Goal: Register for event/course

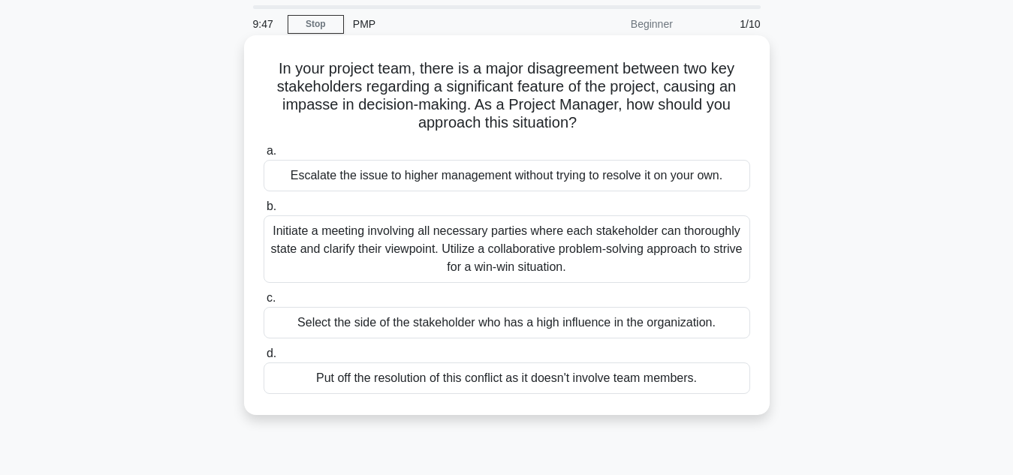
scroll to position [75, 0]
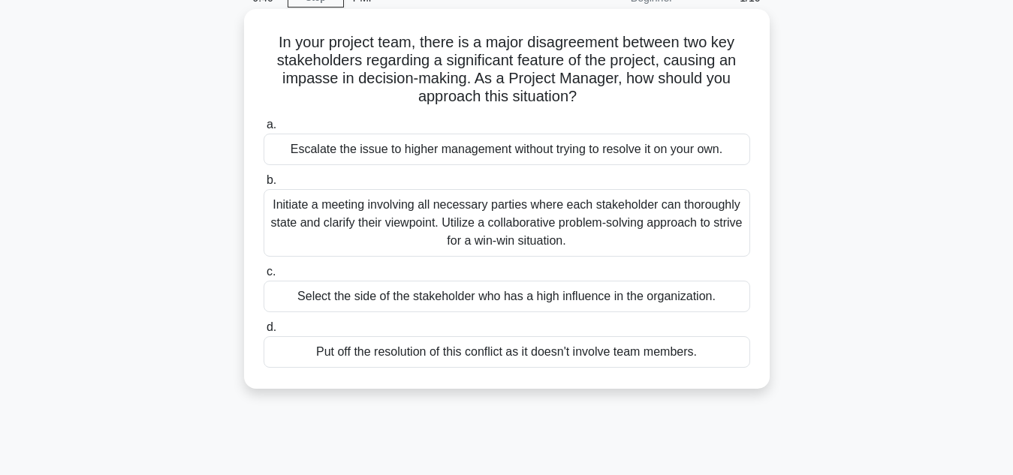
click at [304, 201] on div "Initiate a meeting involving all necessary parties where each stakeholder can t…" at bounding box center [507, 223] width 487 height 68
click at [264, 186] on input "b. Initiate a meeting involving all necessary parties where each stakeholder ca…" at bounding box center [264, 181] width 0 height 10
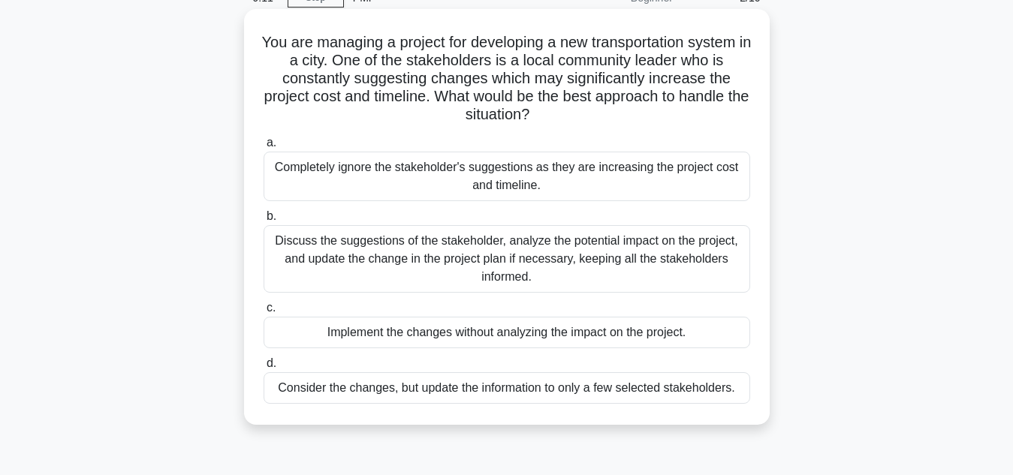
click at [350, 248] on div "Discuss the suggestions of the stakeholder, analyze the potential impact on the…" at bounding box center [507, 259] width 487 height 68
click at [264, 222] on input "b. Discuss the suggestions of the stakeholder, analyze the potential impact on …" at bounding box center [264, 217] width 0 height 10
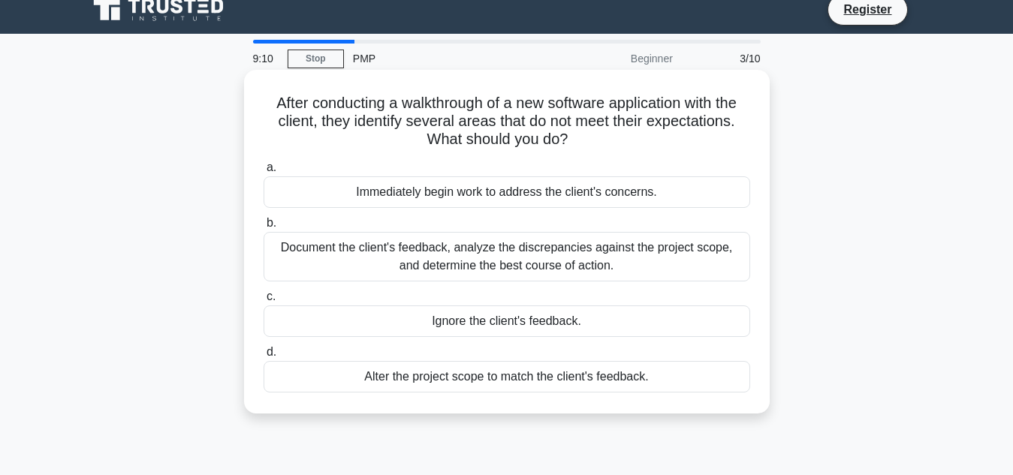
scroll to position [0, 0]
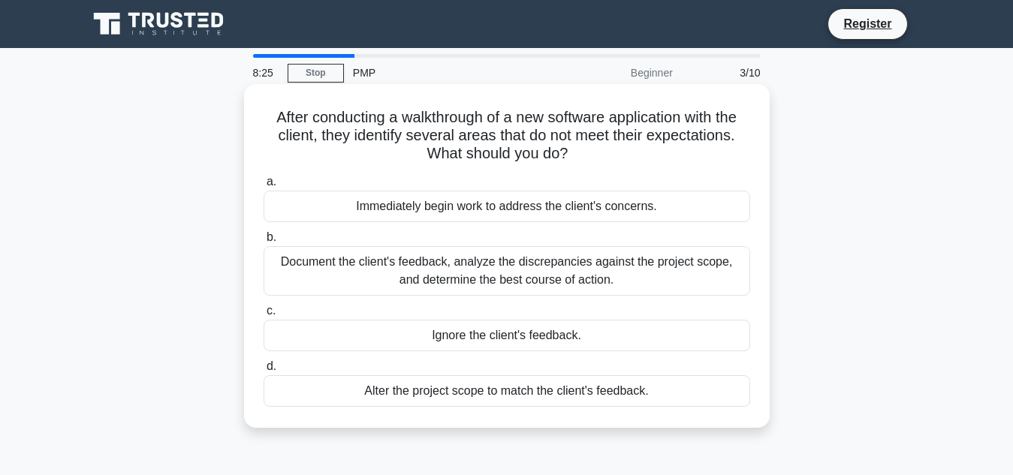
click at [452, 275] on div "Document the client's feedback, analyze the discrepancies against the project s…" at bounding box center [507, 271] width 487 height 50
click at [264, 243] on input "b. Document the client's feedback, analyze the discrepancies against the projec…" at bounding box center [264, 238] width 0 height 10
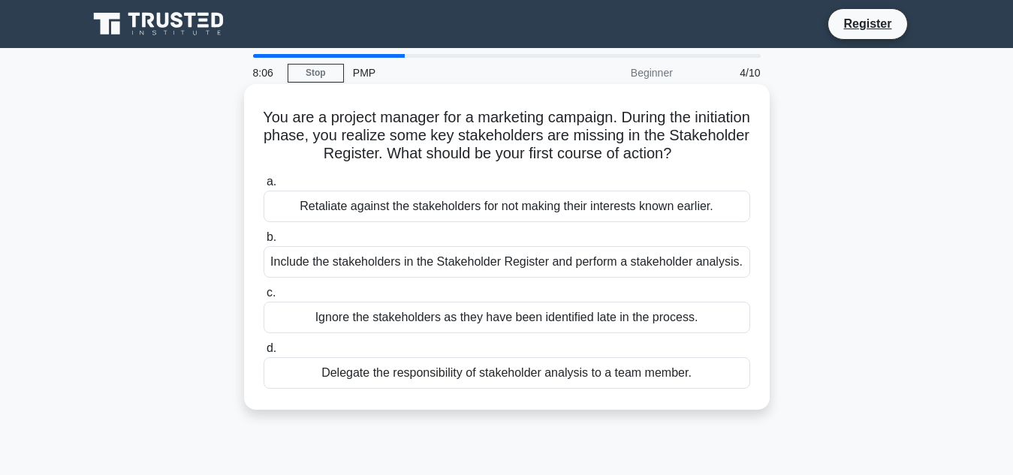
click at [439, 264] on div "Include the stakeholders in the Stakeholder Register and perform a stakeholder …" at bounding box center [507, 262] width 487 height 32
click at [264, 243] on input "b. Include the stakeholders in the Stakeholder Register and perform a stakehold…" at bounding box center [264, 238] width 0 height 10
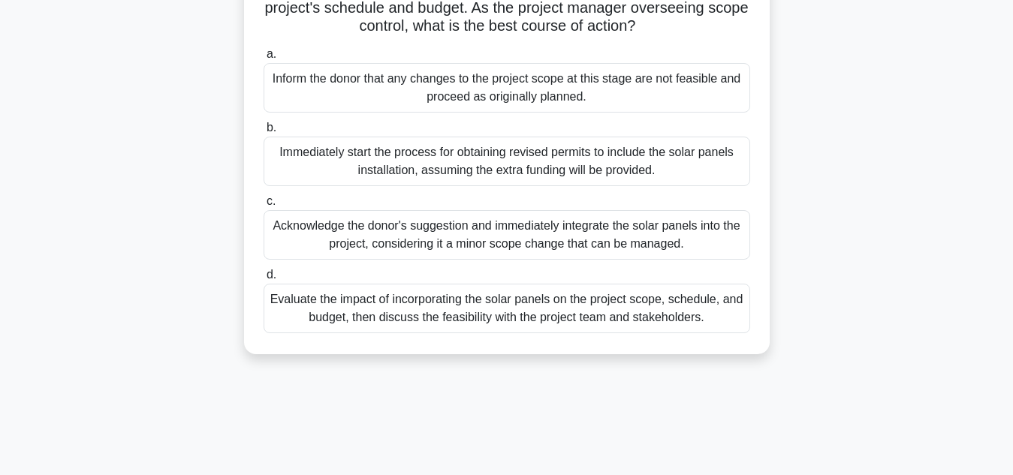
scroll to position [225, 0]
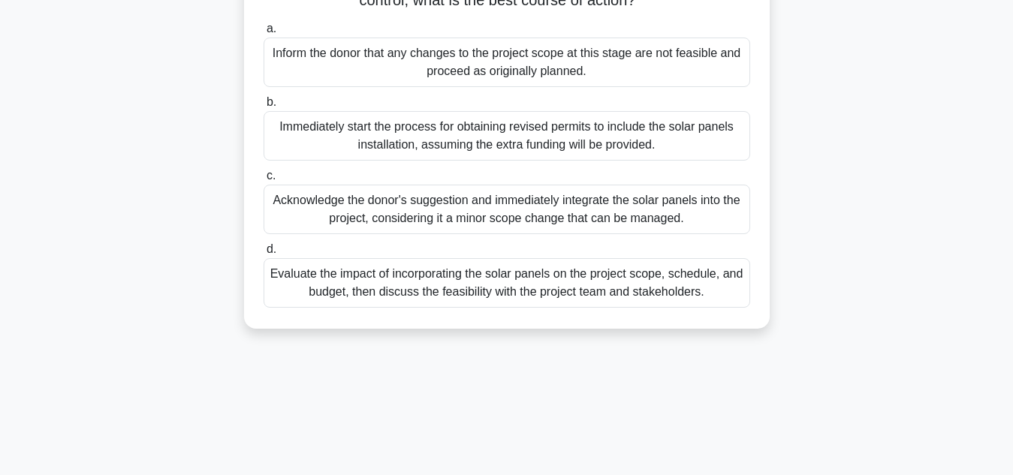
click at [477, 299] on div "Evaluate the impact of incorporating the solar panels on the project scope, sch…" at bounding box center [507, 283] width 487 height 50
click at [264, 255] on input "d. Evaluate the impact of incorporating the solar panels on the project scope, …" at bounding box center [264, 250] width 0 height 10
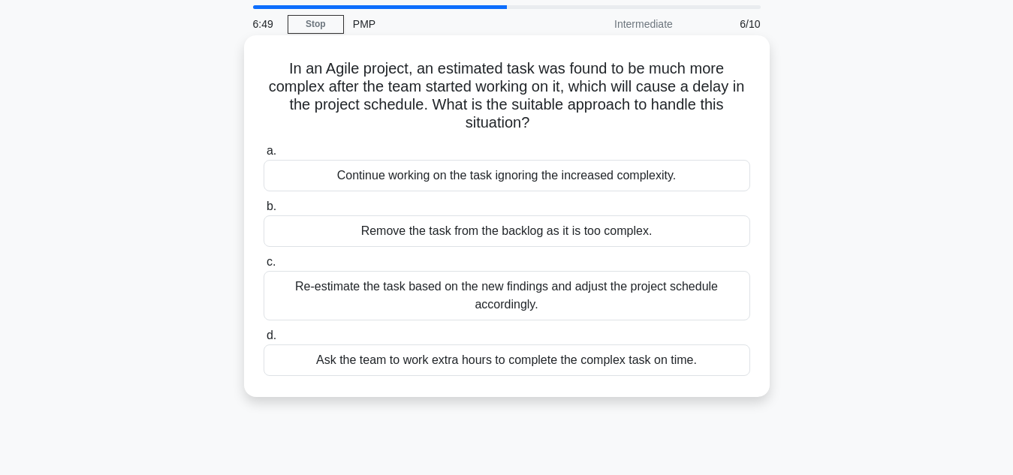
scroll to position [75, 0]
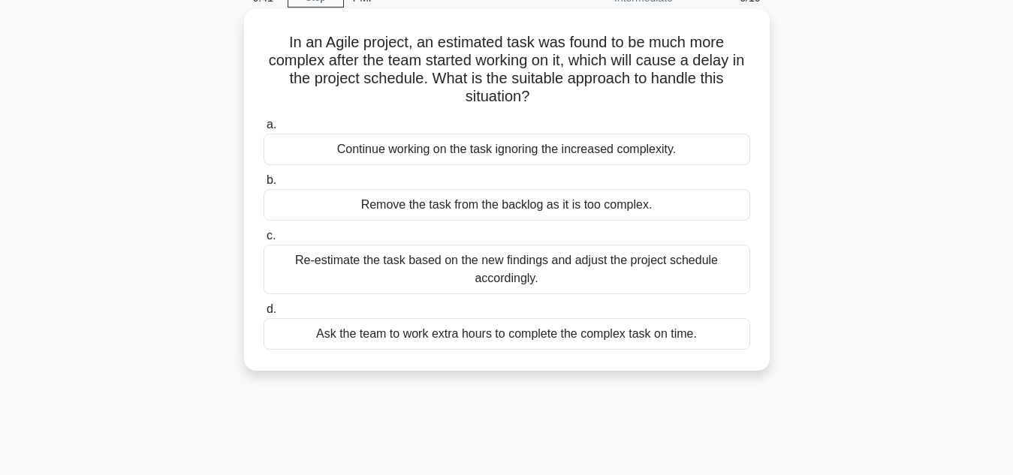
click at [451, 264] on div "Re-estimate the task based on the new findings and adjust the project schedule …" at bounding box center [507, 270] width 487 height 50
click at [264, 241] on input "c. Re-estimate the task based on the new findings and adjust the project schedu…" at bounding box center [264, 236] width 0 height 10
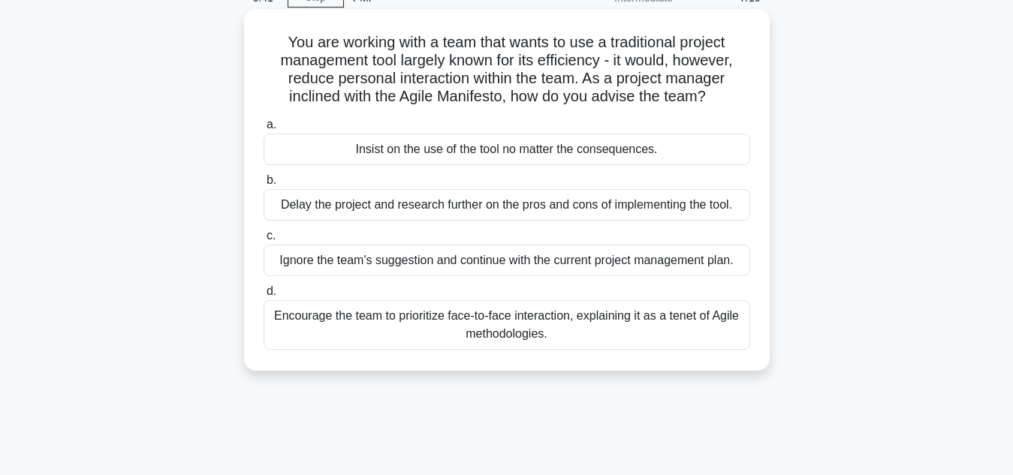
scroll to position [0, 0]
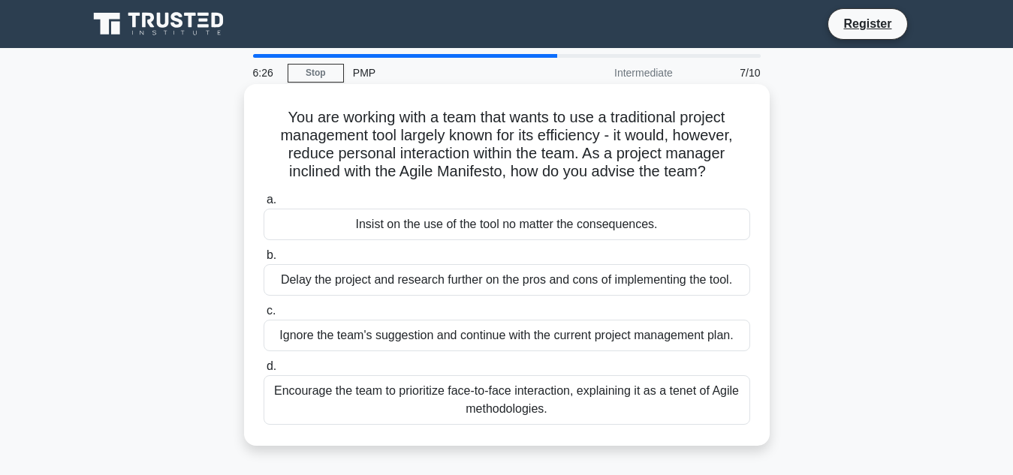
click at [485, 395] on div "Encourage the team to prioritize face-to-face interaction, explaining it as a t…" at bounding box center [507, 401] width 487 height 50
click at [264, 372] on input "d. Encourage the team to prioritize face-to-face interaction, explaining it as …" at bounding box center [264, 367] width 0 height 10
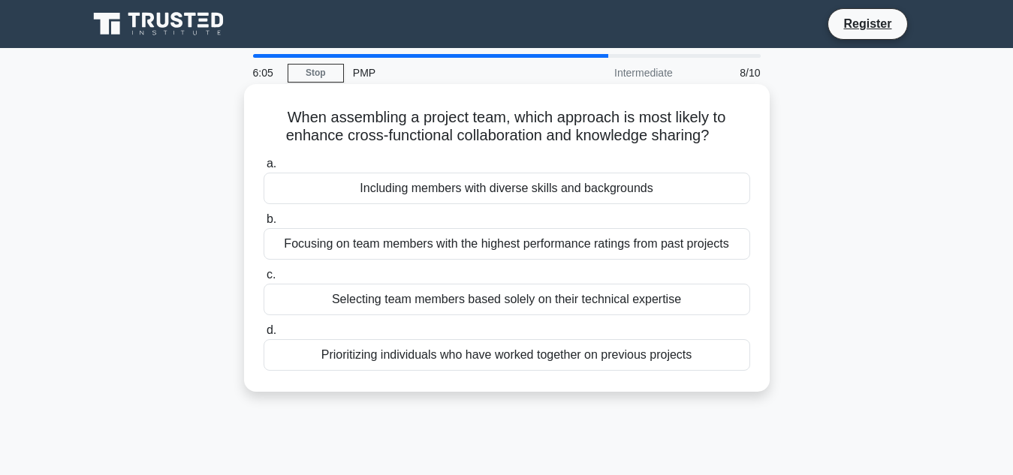
click at [485, 186] on div "Including members with diverse skills and backgrounds" at bounding box center [507, 189] width 487 height 32
click at [264, 169] on input "a. Including members with diverse skills and backgrounds" at bounding box center [264, 164] width 0 height 10
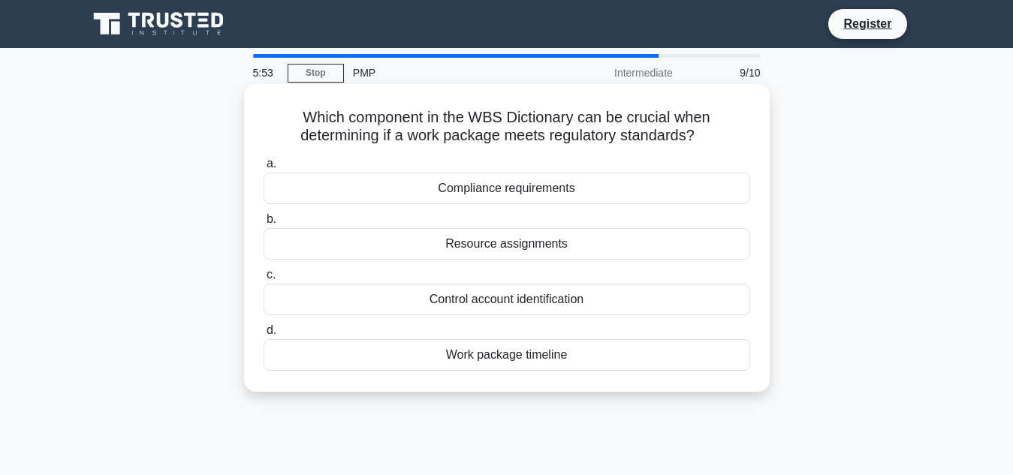
click at [487, 356] on div "Work package timeline" at bounding box center [507, 355] width 487 height 32
click at [264, 336] on input "d. Work package timeline" at bounding box center [264, 331] width 0 height 10
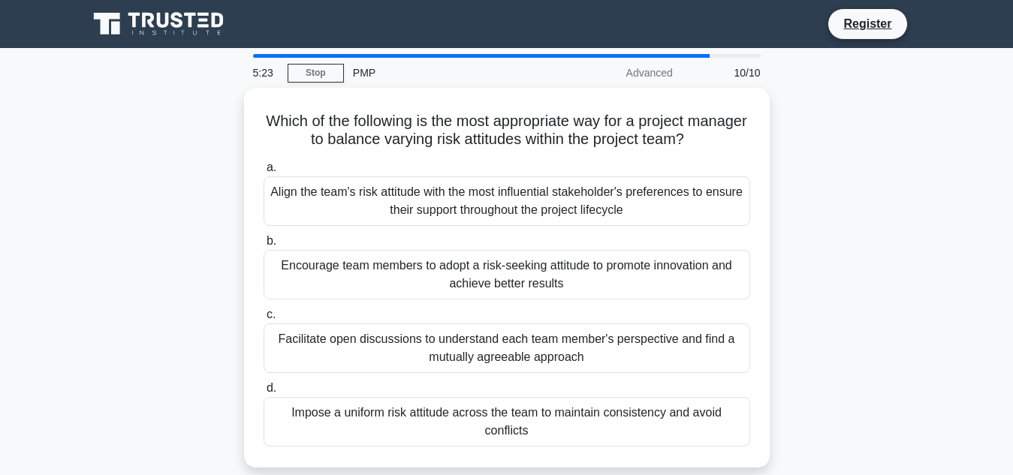
click at [834, 110] on div "Which of the following is the most appropriate way for a project manager to bal…" at bounding box center [507, 287] width 856 height 398
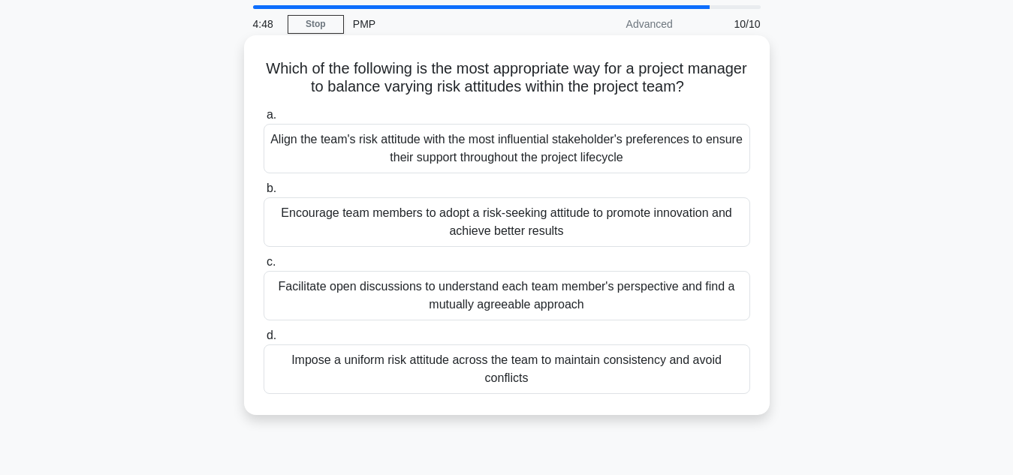
scroll to position [75, 0]
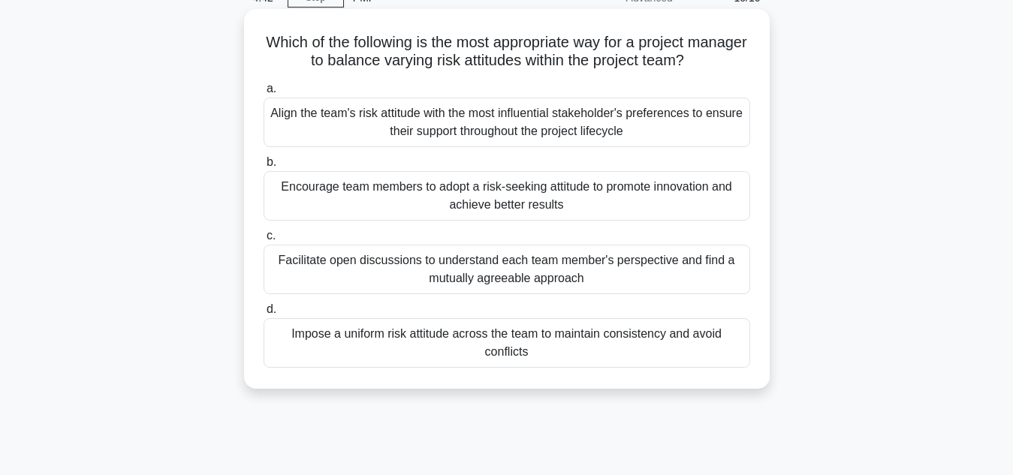
click at [509, 276] on div "Facilitate open discussions to understand each team member's perspective and fi…" at bounding box center [507, 270] width 487 height 50
click at [264, 241] on input "c. Facilitate open discussions to understand each team member's perspective and…" at bounding box center [264, 236] width 0 height 10
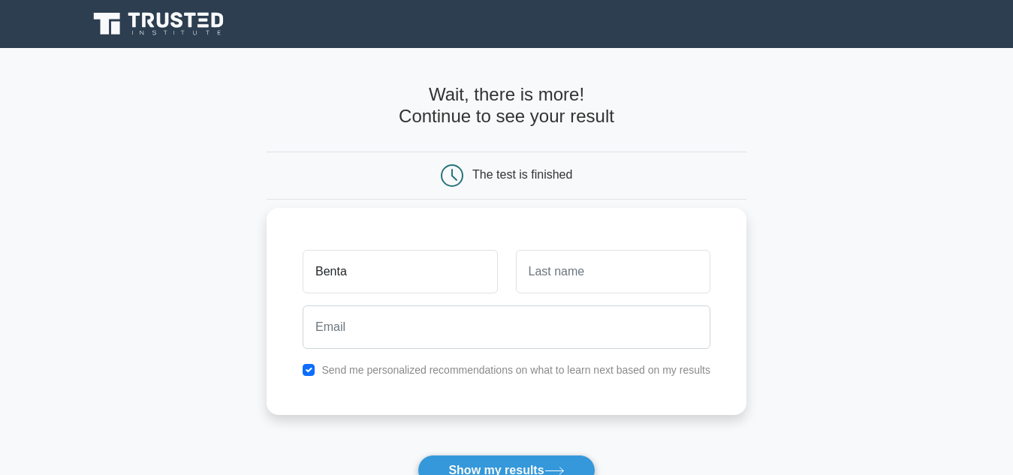
type input "Benta"
click at [542, 275] on input "text" at bounding box center [613, 272] width 195 height 44
type input "Chacha"
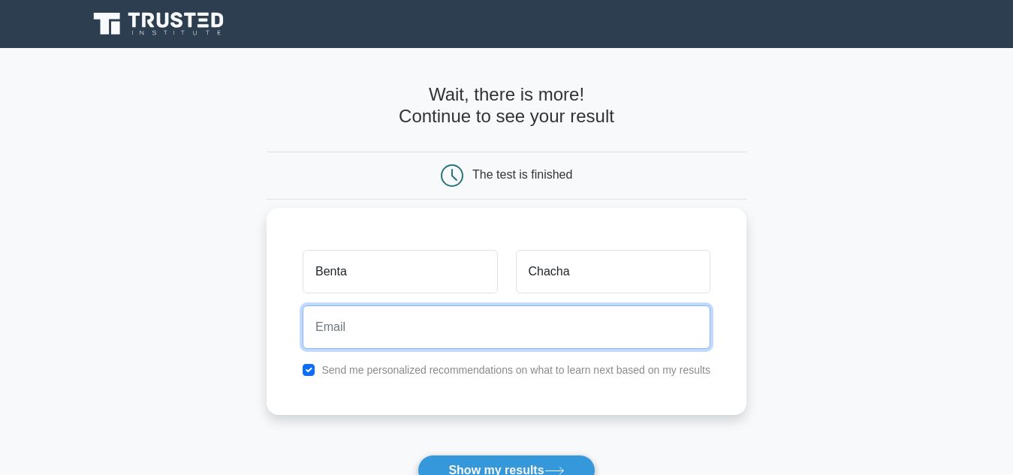
click at [391, 318] on input "email" at bounding box center [507, 328] width 408 height 44
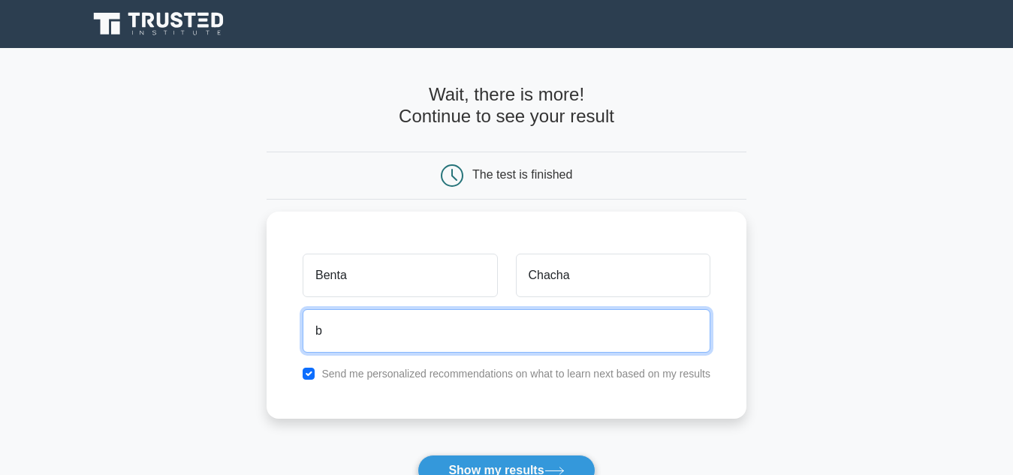
type input "bentamusogole@gmail.com"
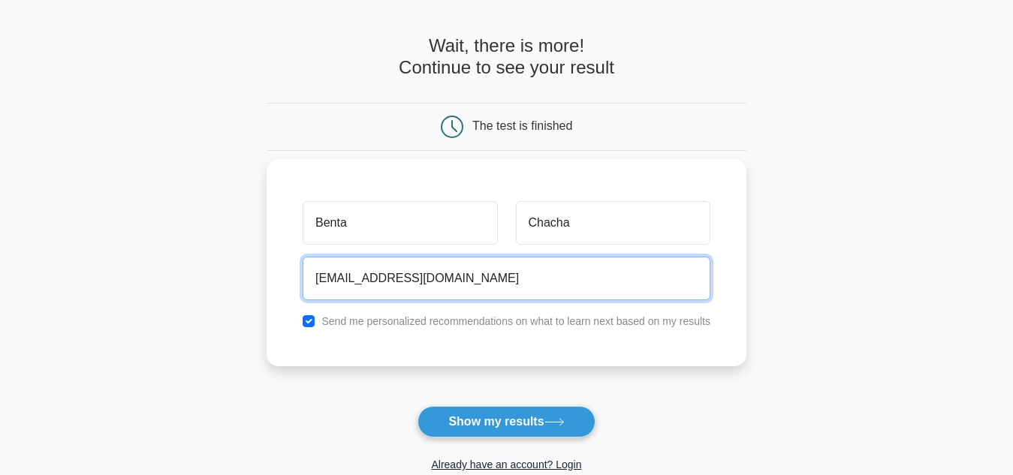
scroll to position [75, 0]
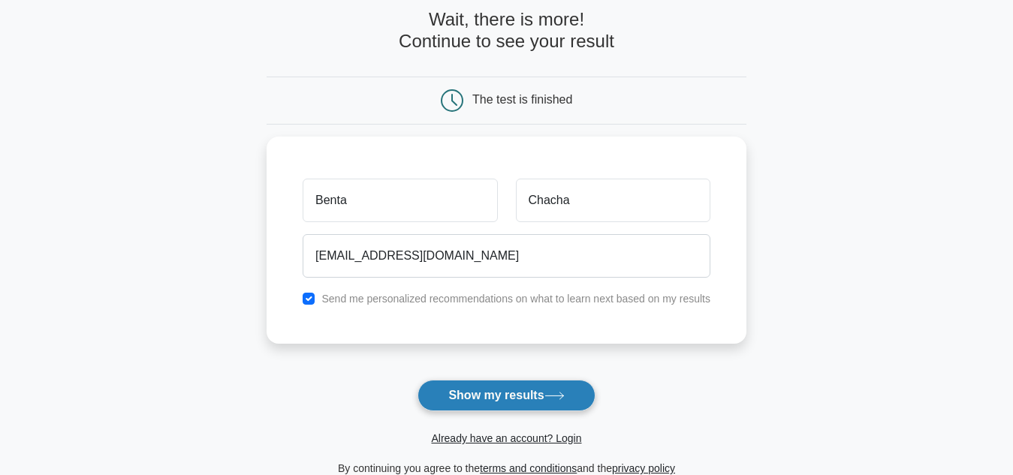
click at [487, 396] on button "Show my results" at bounding box center [506, 396] width 177 height 32
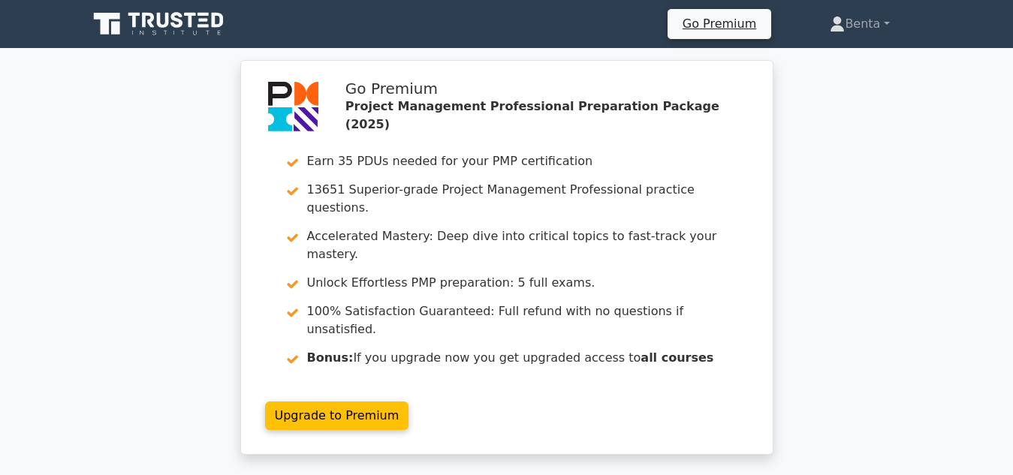
click at [151, 133] on div "Go Premium Project Management Professional Preparation Package (2025) Earn 35 P…" at bounding box center [506, 266] width 1013 height 413
